Goal: Information Seeking & Learning: Understand process/instructions

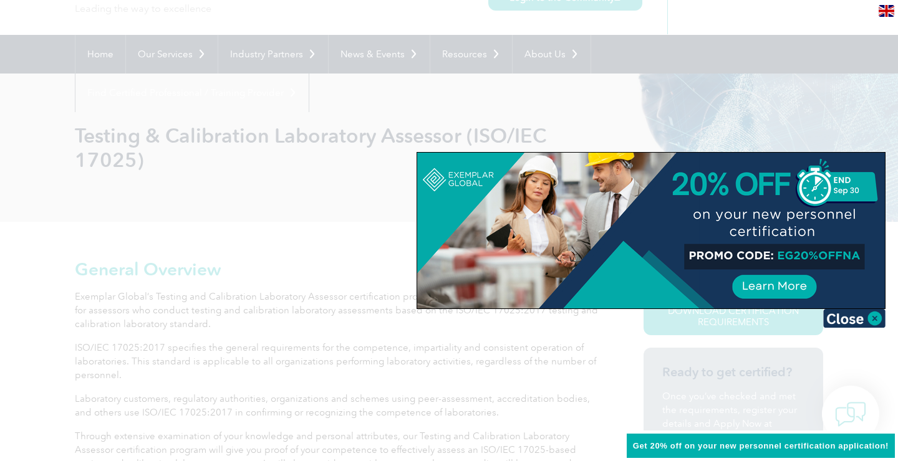
scroll to position [84, 0]
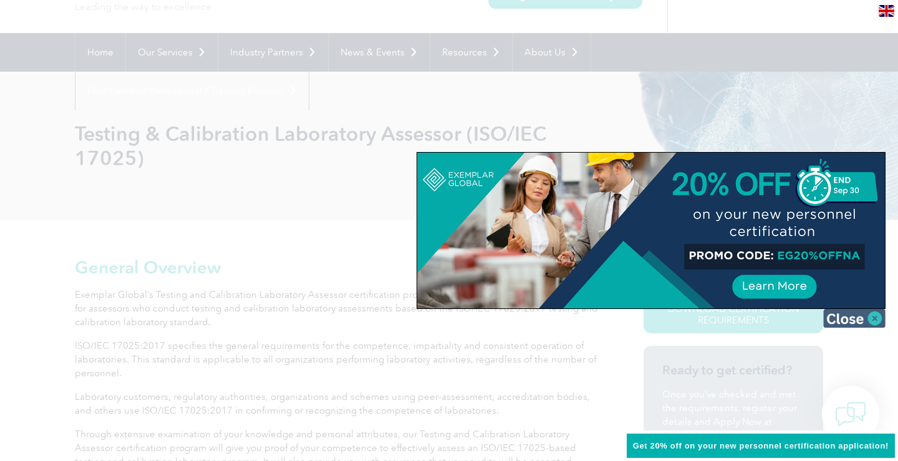
click at [864, 319] on img at bounding box center [854, 318] width 62 height 19
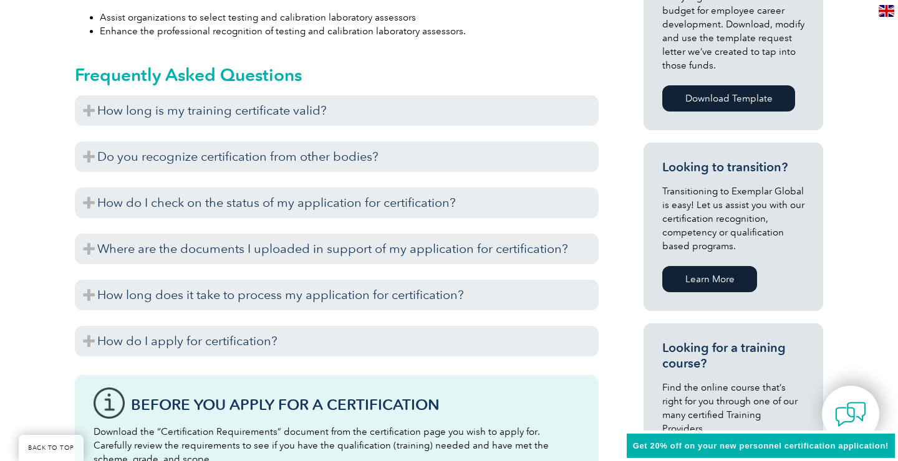
scroll to position [640, 0]
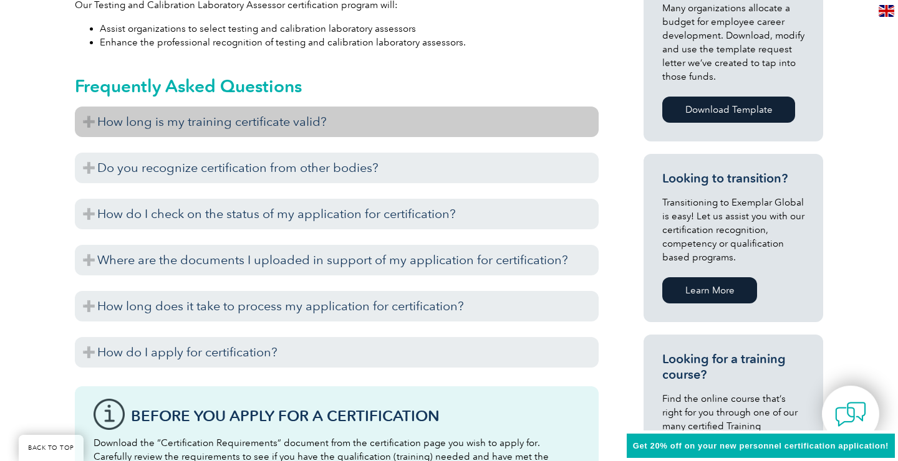
click at [223, 111] on h3 "How long is my training certificate valid?" at bounding box center [337, 122] width 524 height 31
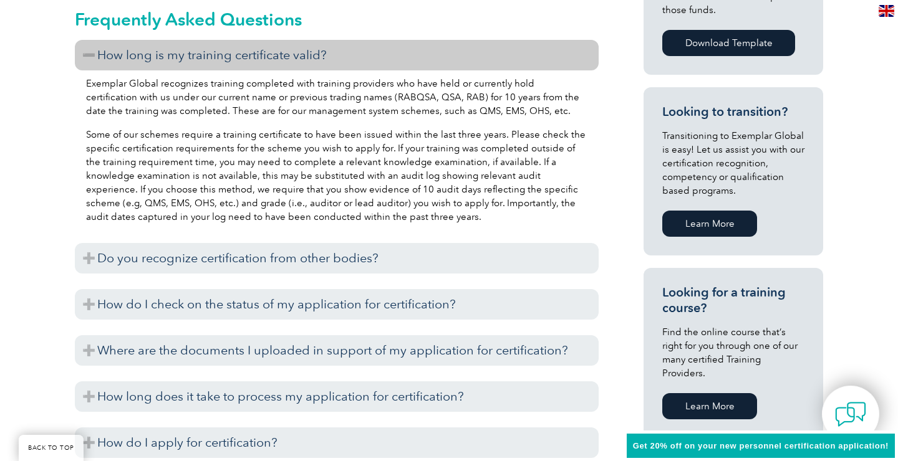
scroll to position [738, 0]
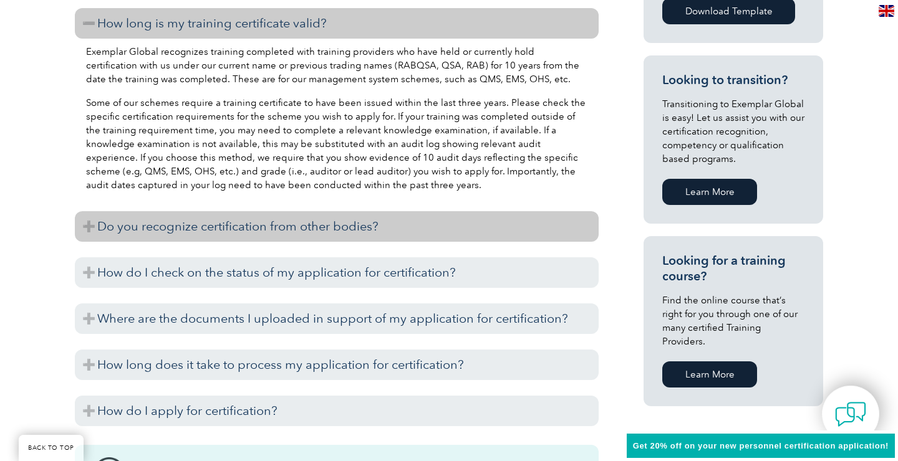
click at [229, 211] on h3 "Do you recognize certification from other bodies?" at bounding box center [337, 226] width 524 height 31
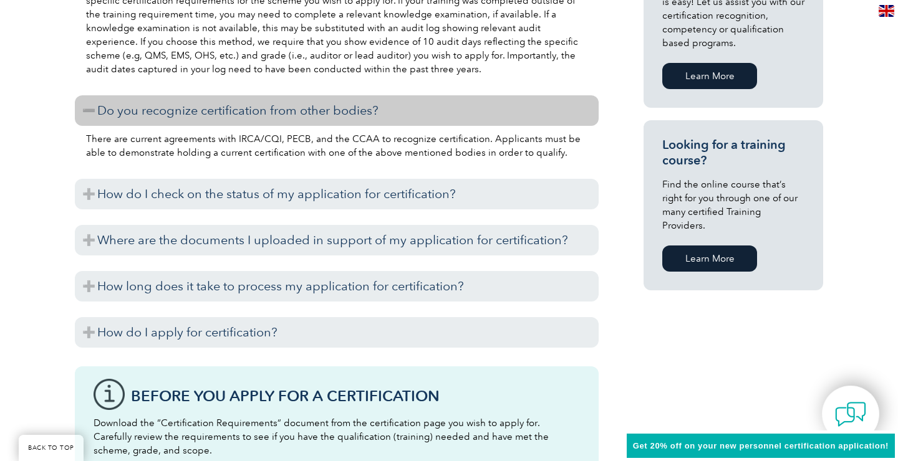
scroll to position [877, 0]
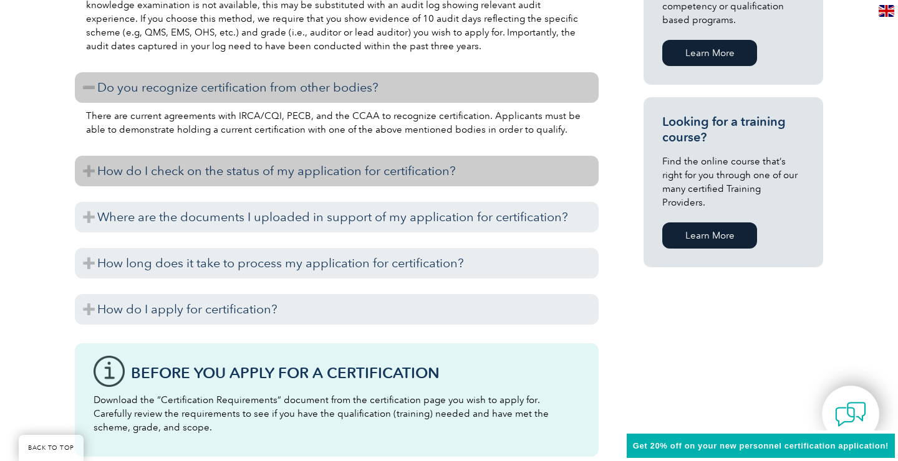
click at [236, 158] on h3 "How do I check on the status of my application for certification?" at bounding box center [337, 171] width 524 height 31
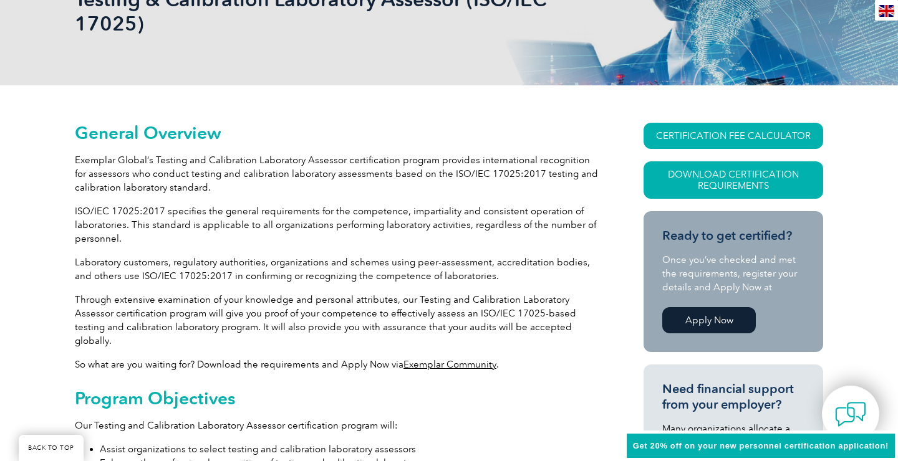
scroll to position [220, 0]
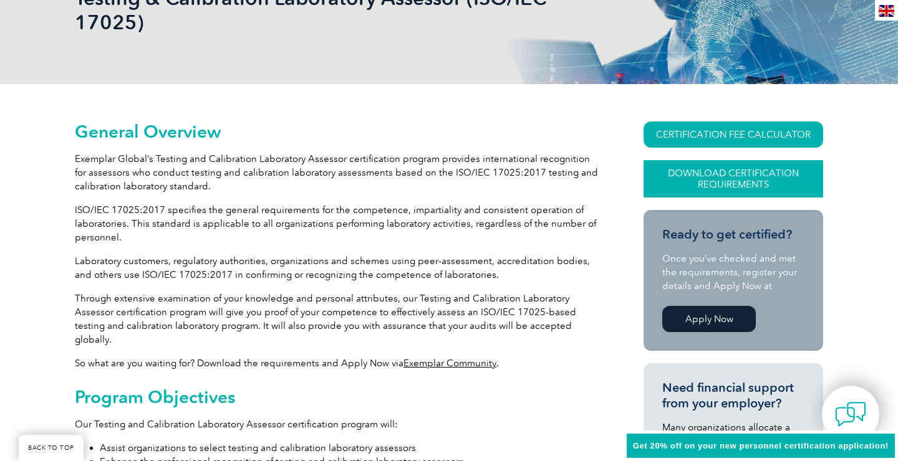
click at [759, 172] on link "Download Certification Requirements" at bounding box center [733, 178] width 180 height 37
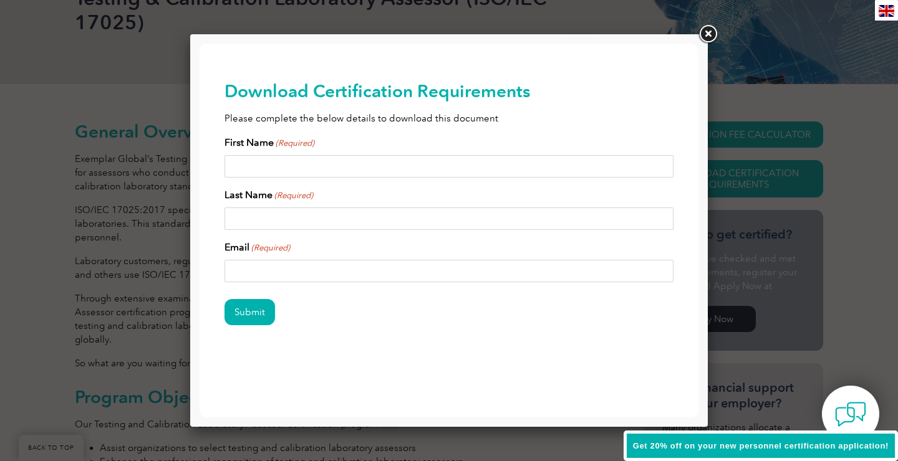
scroll to position [0, 0]
click at [705, 35] on link at bounding box center [707, 34] width 22 height 22
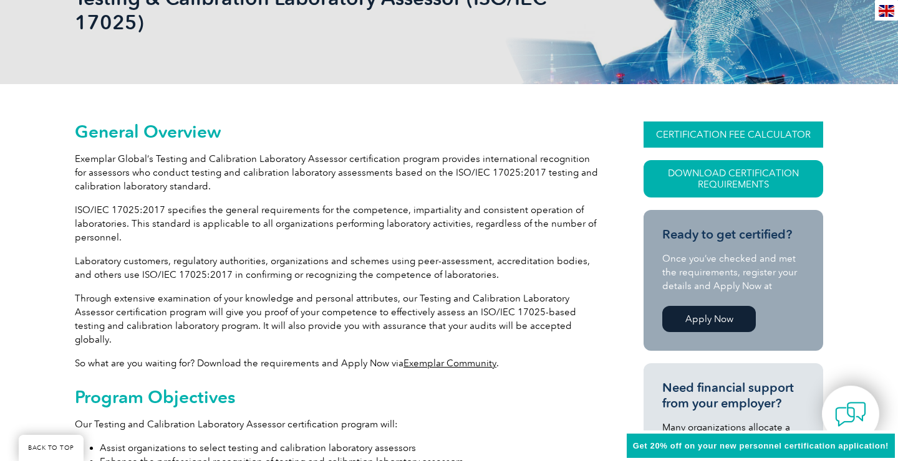
click at [721, 140] on link "CERTIFICATION FEE CALCULATOR" at bounding box center [733, 135] width 180 height 26
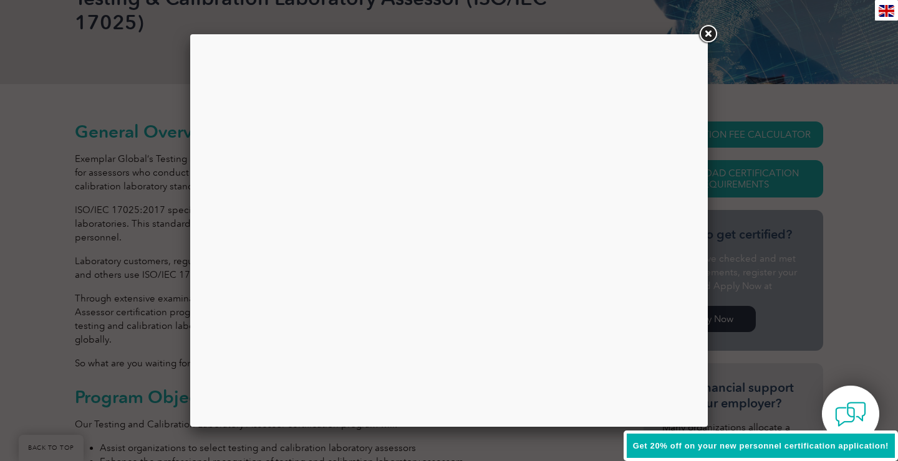
click at [711, 27] on link at bounding box center [707, 34] width 22 height 22
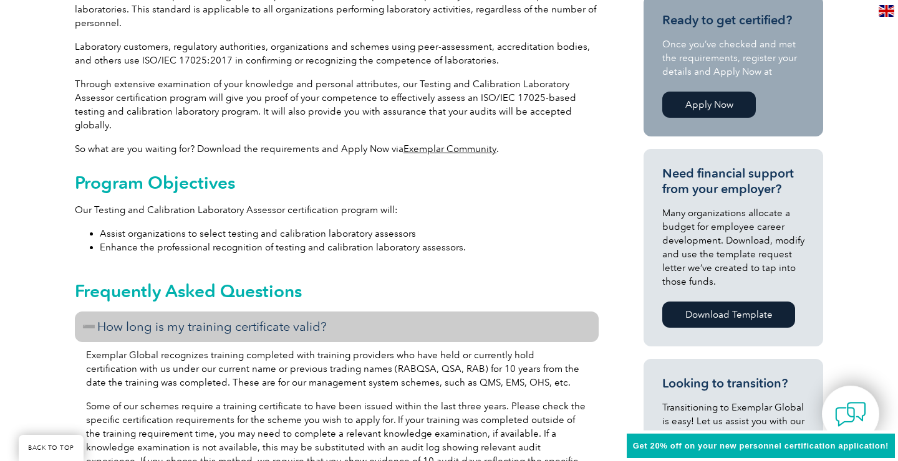
scroll to position [456, 0]
